Goal: Navigation & Orientation: Find specific page/section

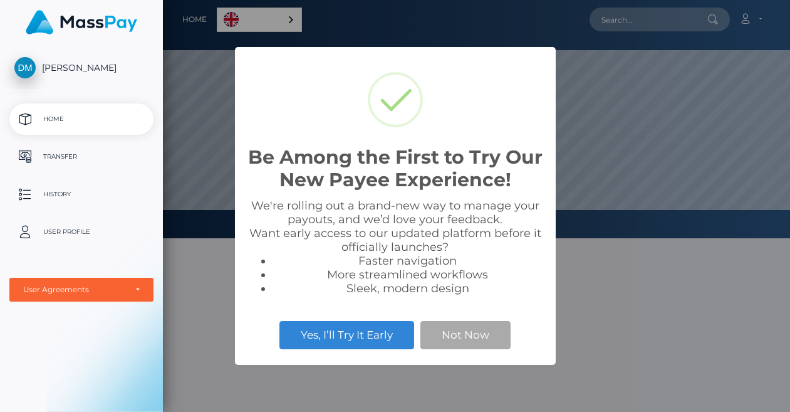
scroll to position [238, 627]
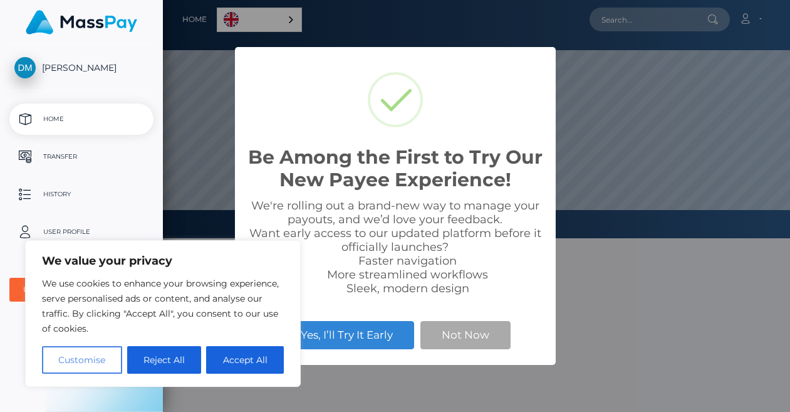
click at [75, 360] on button "Customise" at bounding box center [82, 360] width 80 height 28
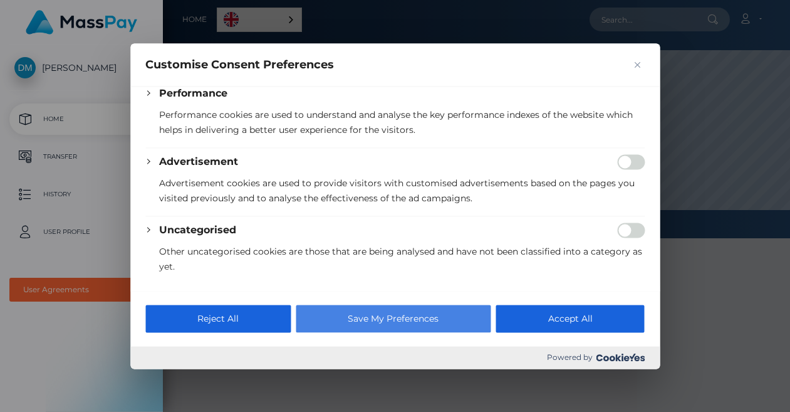
scroll to position [300, 0]
click at [397, 321] on button "Save My Preferences" at bounding box center [393, 319] width 195 height 28
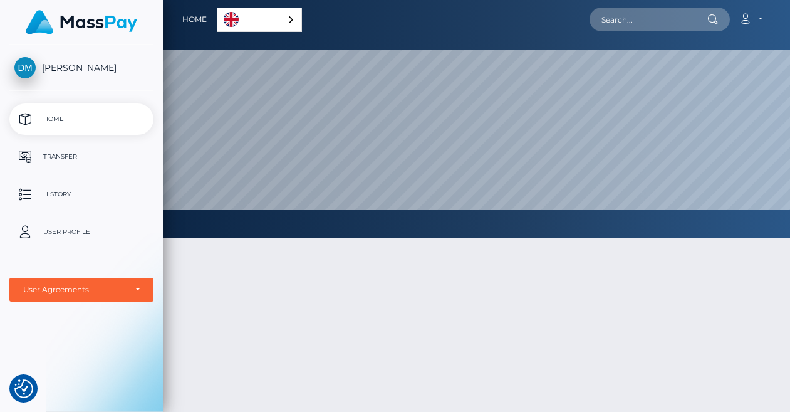
scroll to position [0, 0]
click at [289, 22] on div "English" at bounding box center [259, 20] width 85 height 24
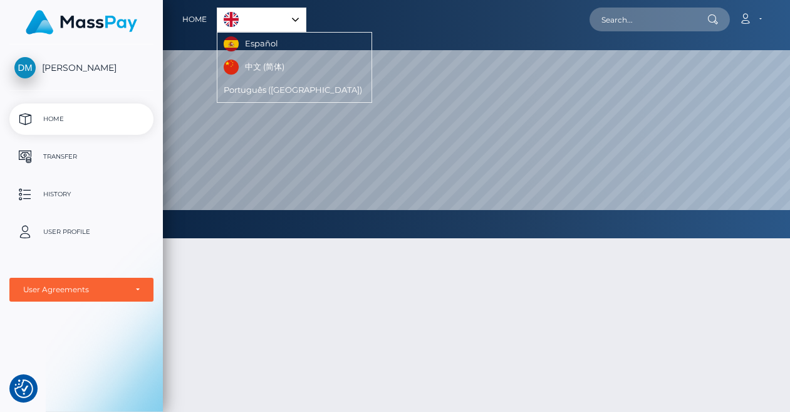
click at [273, 39] on link "Español" at bounding box center [252, 44] width 70 height 23
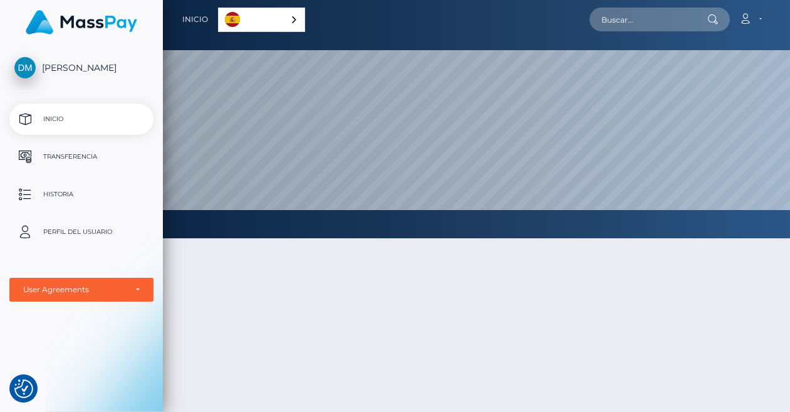
click at [90, 160] on p "Transferencia" at bounding box center [81, 156] width 134 height 19
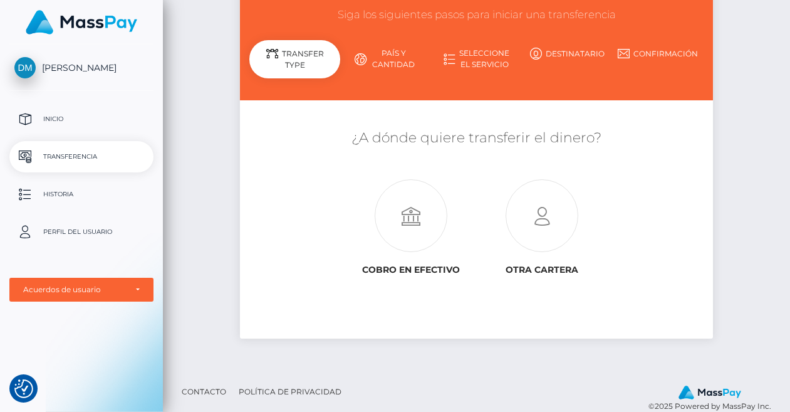
scroll to position [110, 0]
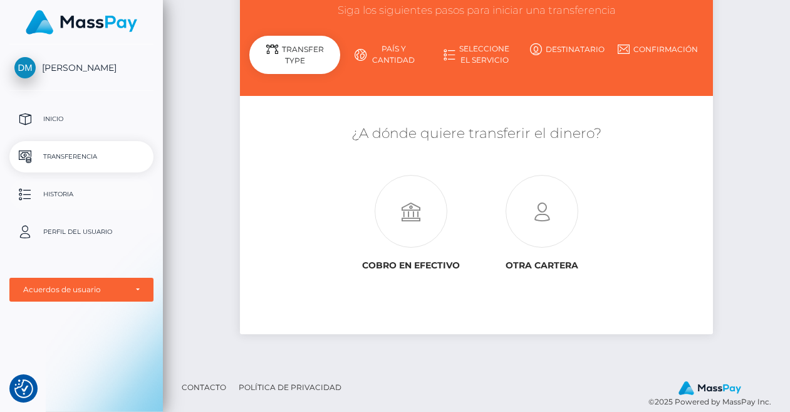
click at [80, 196] on p "Historia" at bounding box center [81, 194] width 134 height 19
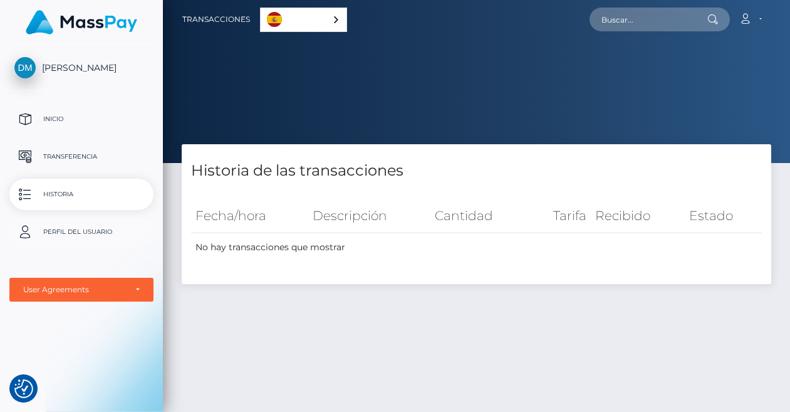
click at [82, 231] on p "Perfil del usuario" at bounding box center [81, 231] width 134 height 19
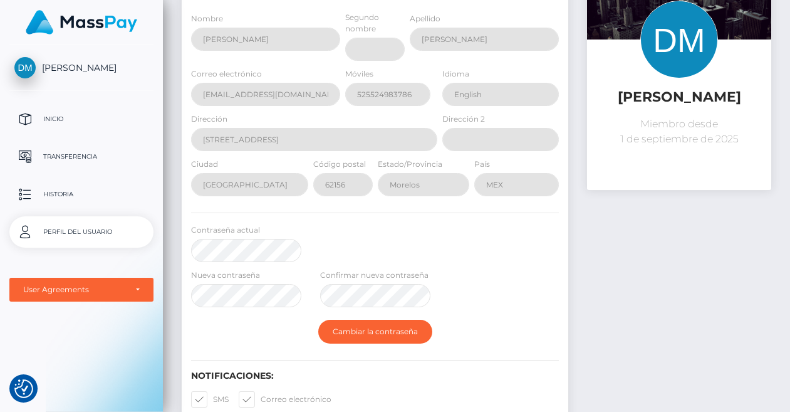
scroll to position [109, 0]
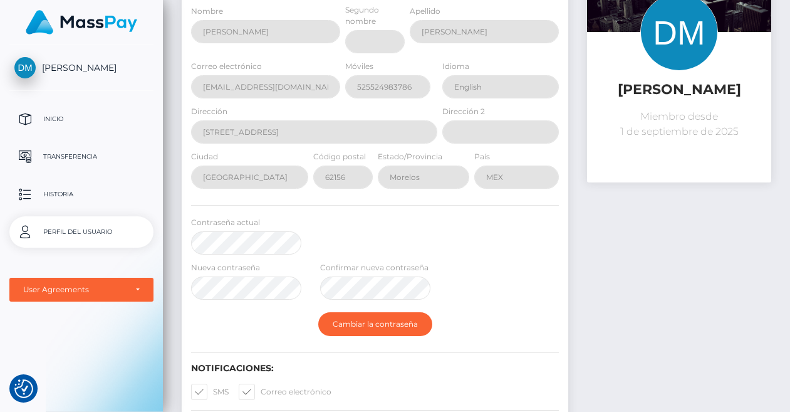
click at [388, 222] on div "Contraseña actual" at bounding box center [375, 238] width 387 height 45
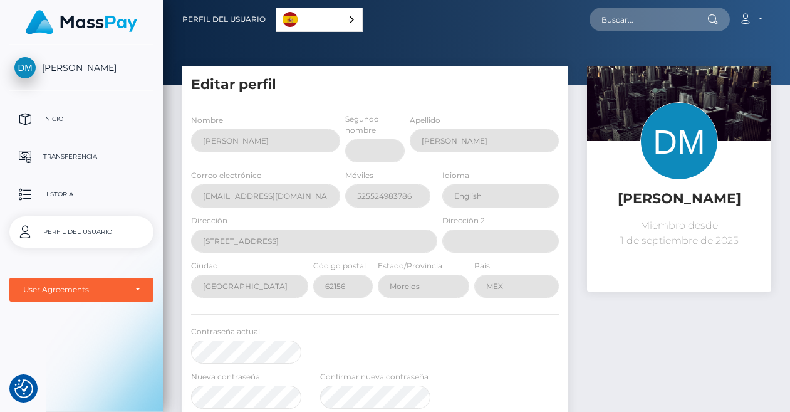
scroll to position [0, 0]
click at [48, 123] on p "Inicio" at bounding box center [81, 119] width 134 height 19
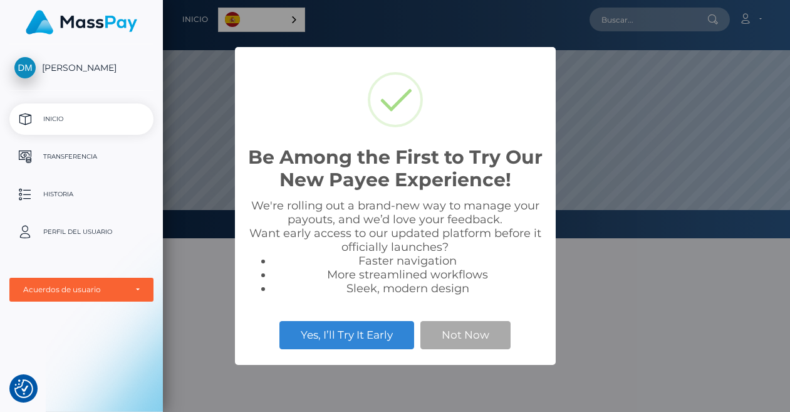
scroll to position [238, 627]
click at [341, 336] on button "Yes, I’ll Try It Early" at bounding box center [346, 335] width 135 height 28
